Goal: Find specific page/section: Find specific page/section

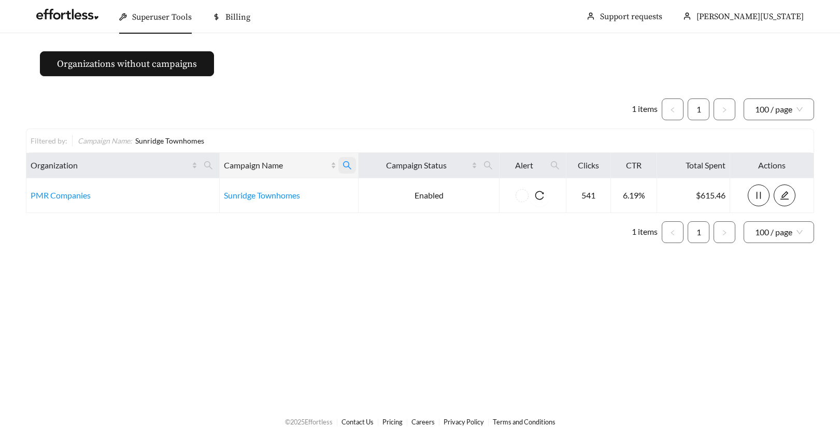
click at [347, 163] on icon "search" at bounding box center [347, 165] width 8 height 8
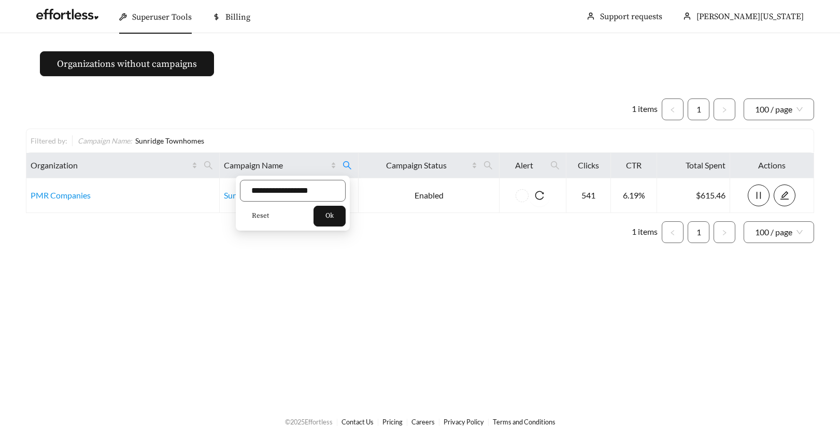
click at [256, 215] on span "Reset" at bounding box center [260, 216] width 17 height 10
click at [258, 196] on input "text" at bounding box center [293, 191] width 106 height 22
type input "******"
click at [339, 216] on button "Ok" at bounding box center [330, 216] width 32 height 21
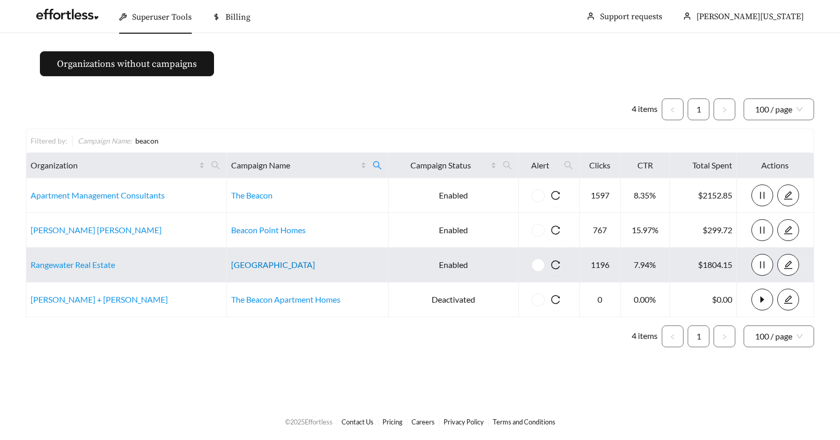
click at [246, 263] on link "[GEOGRAPHIC_DATA]" at bounding box center [273, 265] width 84 height 10
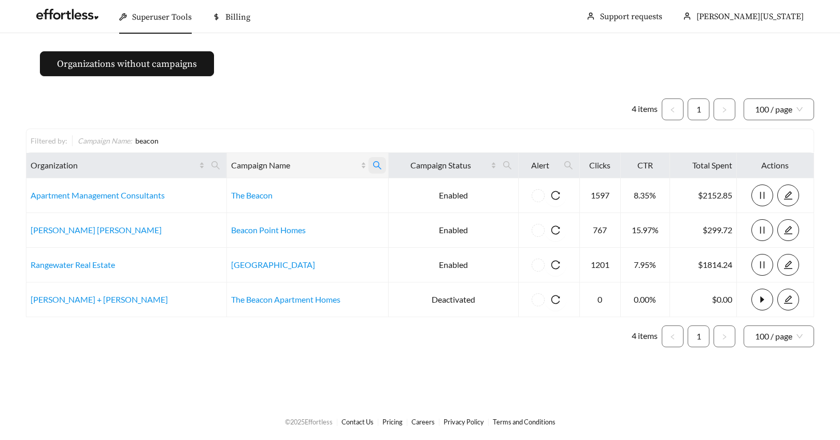
click at [377, 162] on icon "search" at bounding box center [377, 165] width 9 height 9
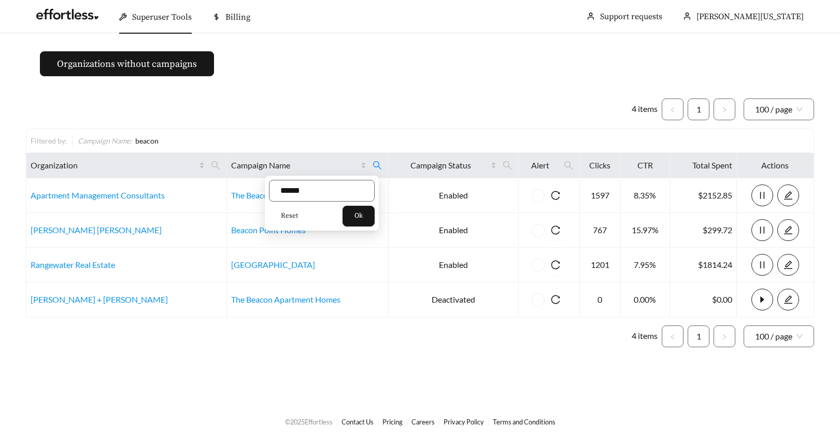
click at [287, 212] on span "Reset" at bounding box center [289, 216] width 17 height 10
click at [289, 186] on input "text" at bounding box center [322, 191] width 106 height 22
type input "******"
click at [363, 213] on span "Ok" at bounding box center [358, 216] width 8 height 10
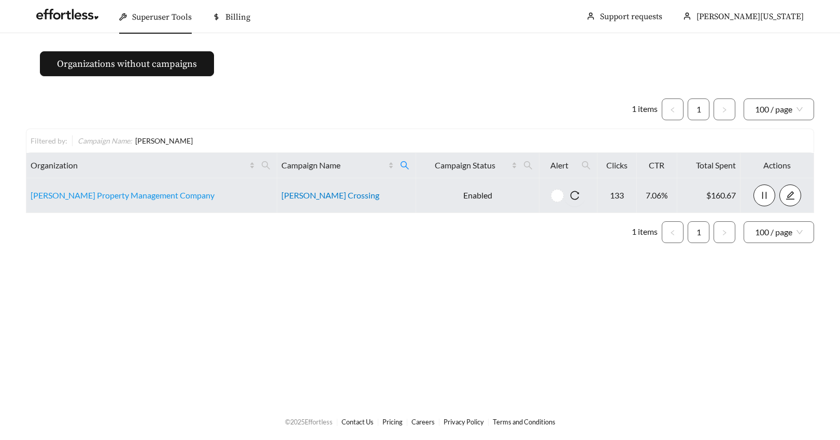
click at [281, 196] on link "[PERSON_NAME] Crossing" at bounding box center [330, 195] width 98 height 10
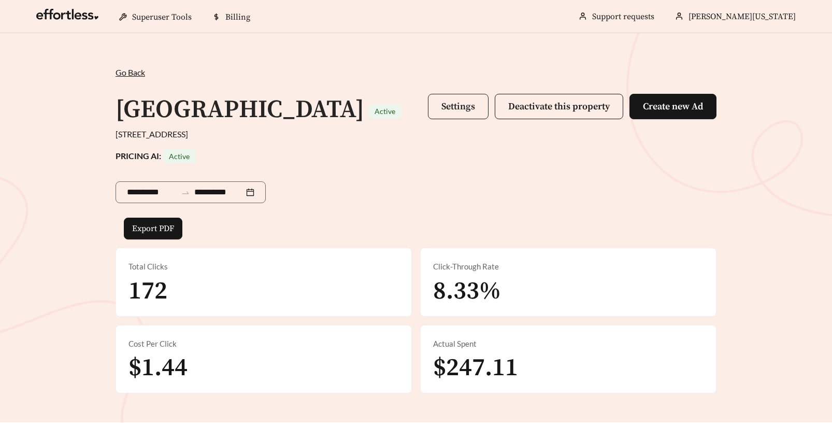
click at [463, 104] on span "Settings" at bounding box center [459, 107] width 34 height 12
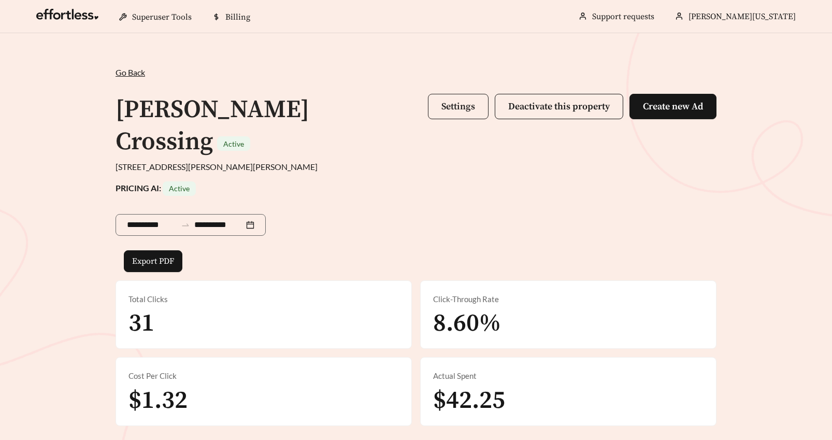
click at [447, 102] on span "Settings" at bounding box center [459, 107] width 34 height 12
